Goal: Navigation & Orientation: Find specific page/section

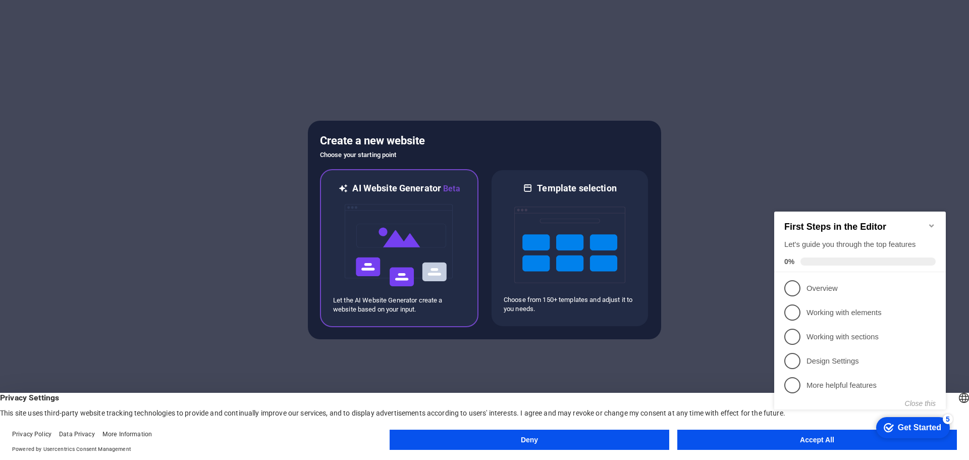
click at [405, 244] on img at bounding box center [399, 245] width 111 height 101
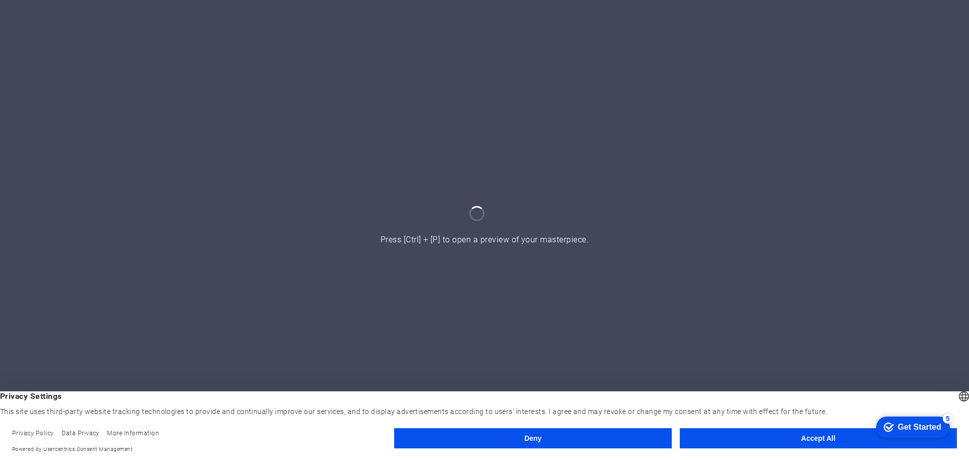
click at [655, 435] on button "Deny" at bounding box center [532, 438] width 277 height 20
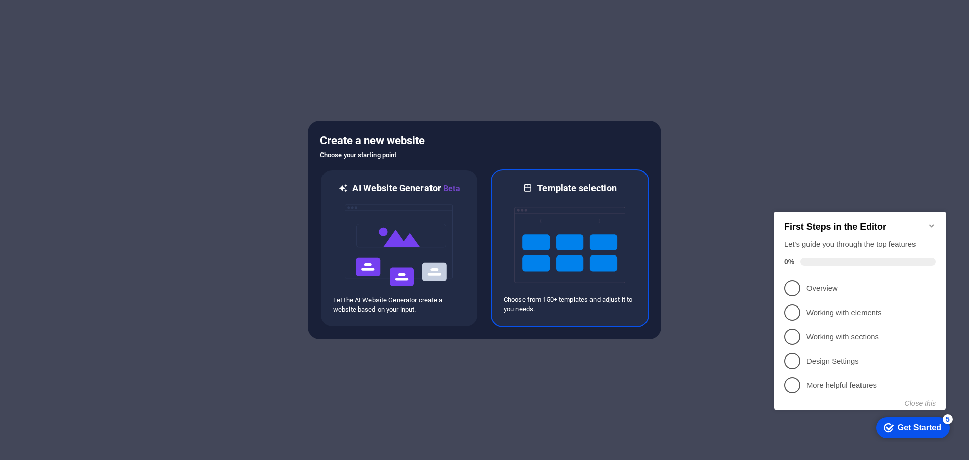
click at [589, 245] on img at bounding box center [569, 244] width 111 height 101
